Goal: Task Accomplishment & Management: Use online tool/utility

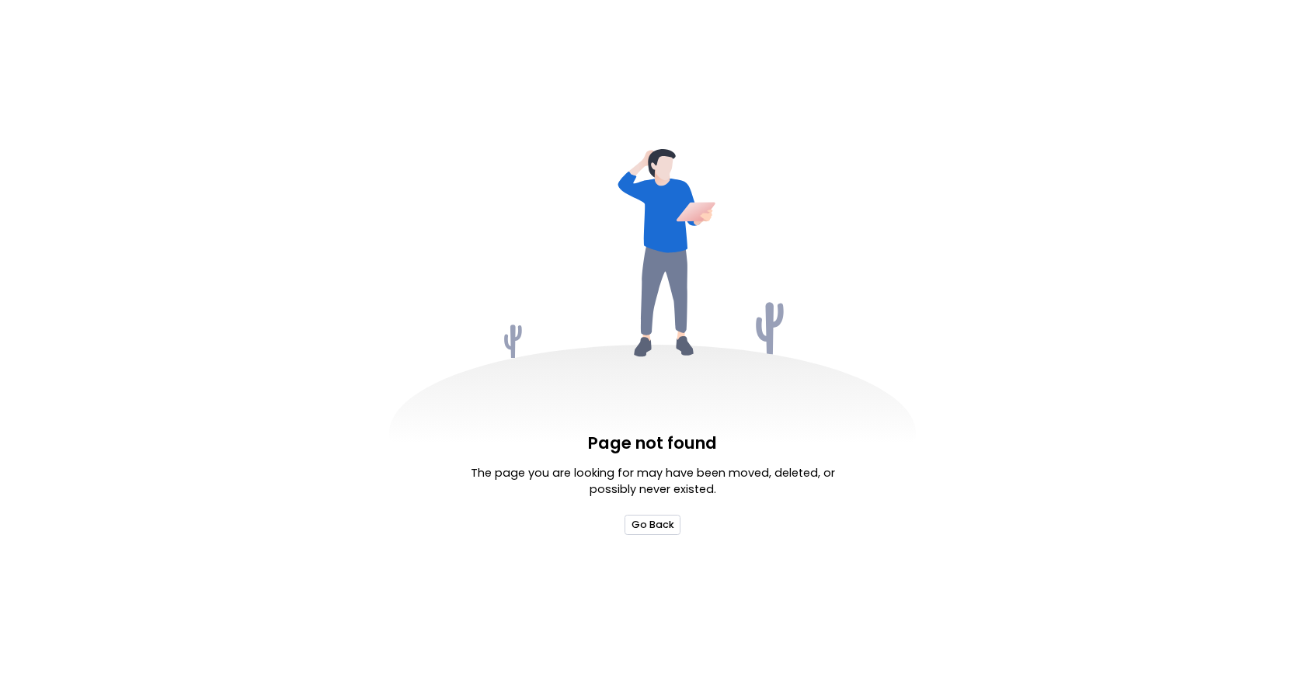
click at [632, 525] on button "Go Back" at bounding box center [652, 524] width 55 height 19
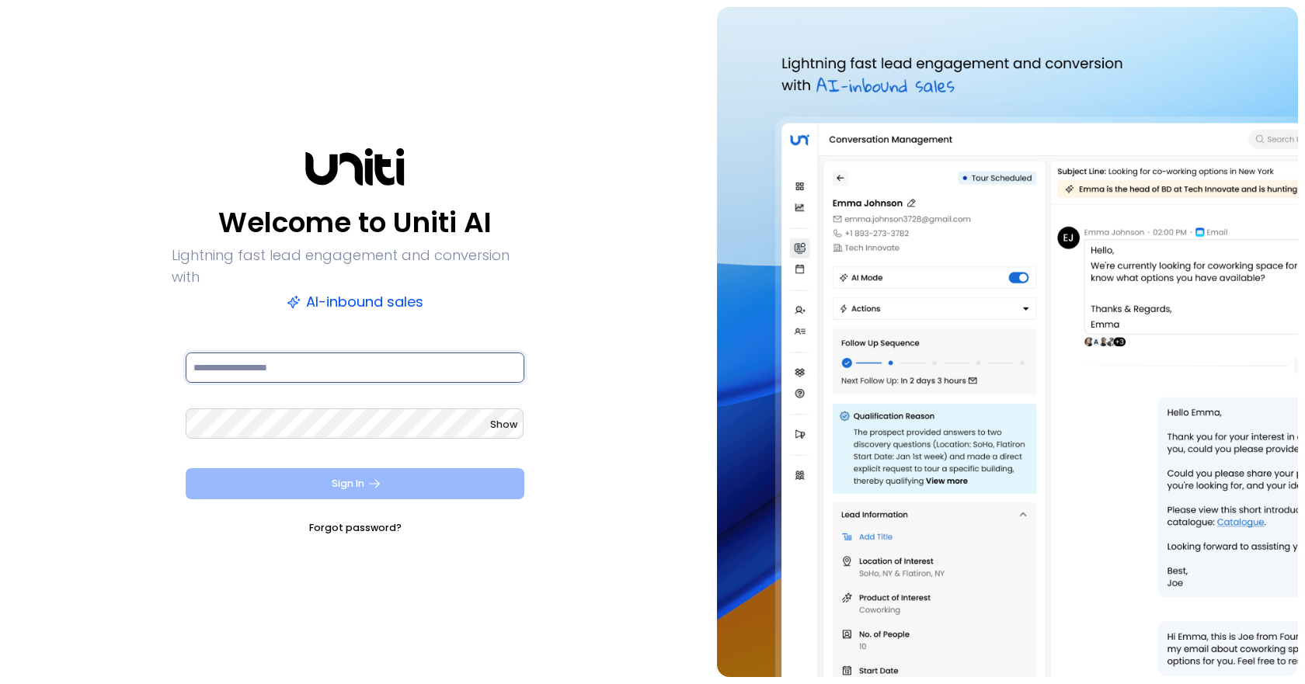
type input "**********"
click at [275, 468] on button "Sign In" at bounding box center [355, 483] width 339 height 31
